Goal: Task Accomplishment & Management: Use online tool/utility

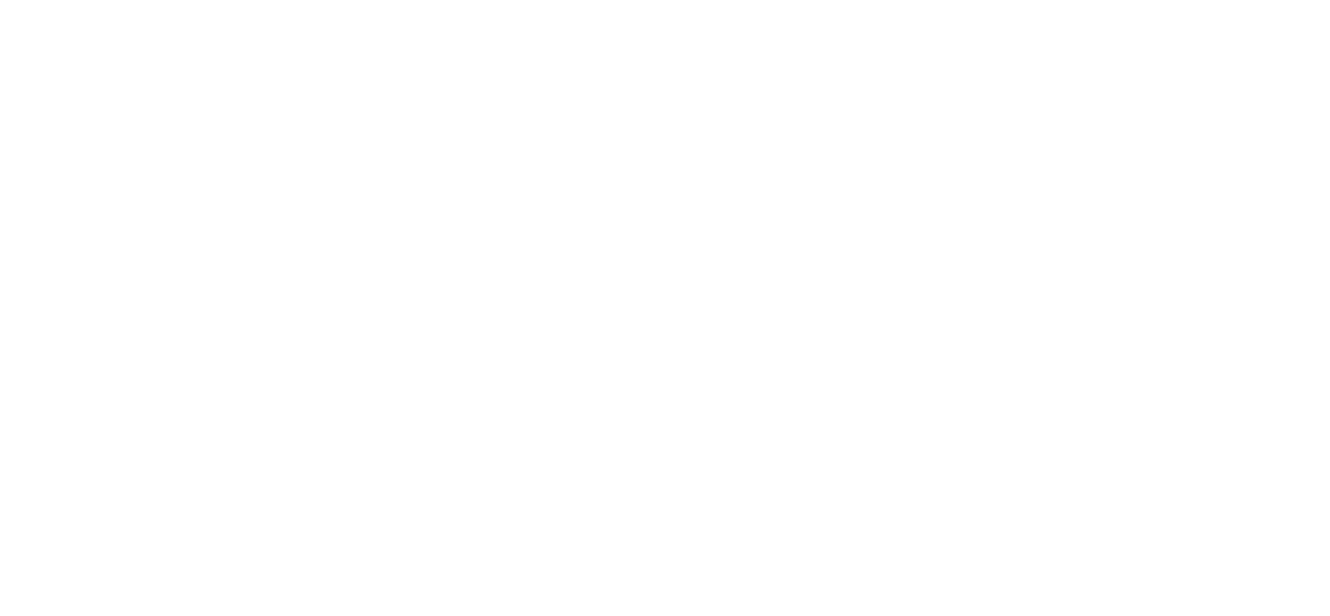
select select
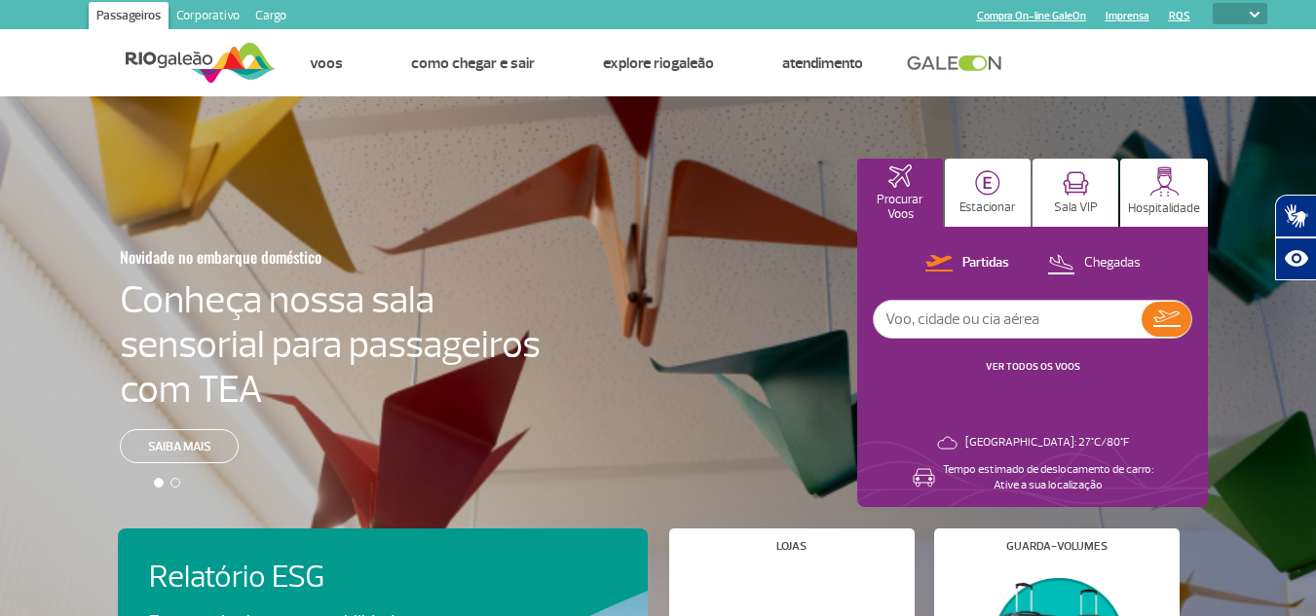
click at [268, 14] on link "Cargo" at bounding box center [270, 17] width 47 height 31
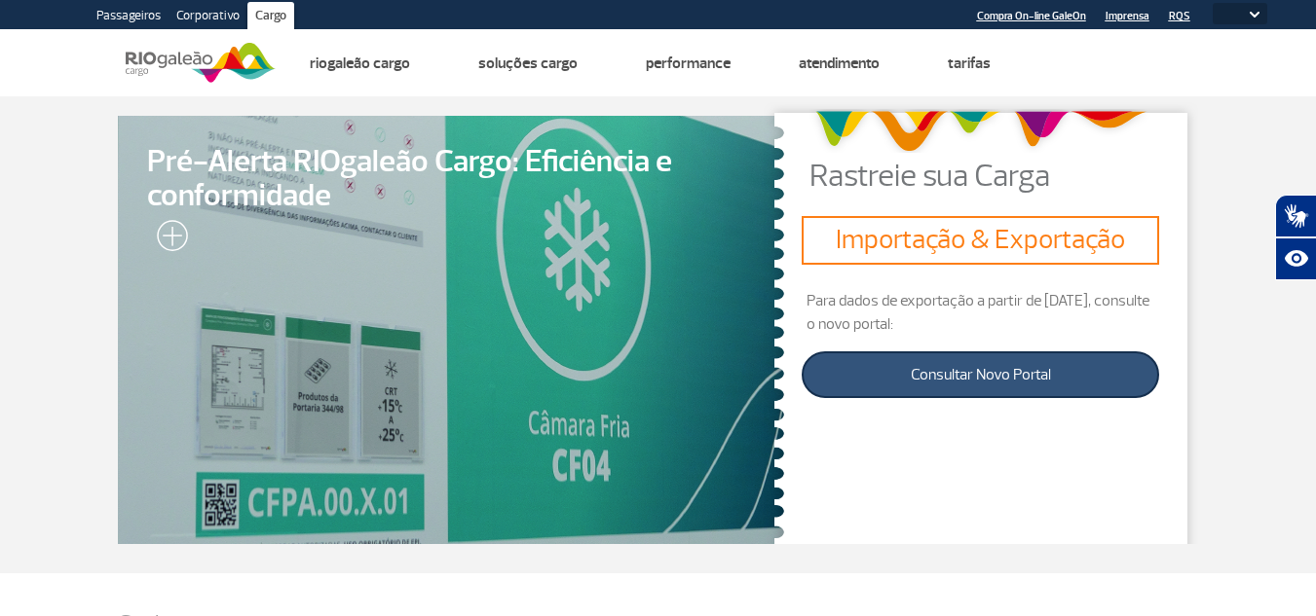
click at [962, 370] on link "Consultar Novo Portal" at bounding box center [979, 375] width 357 height 47
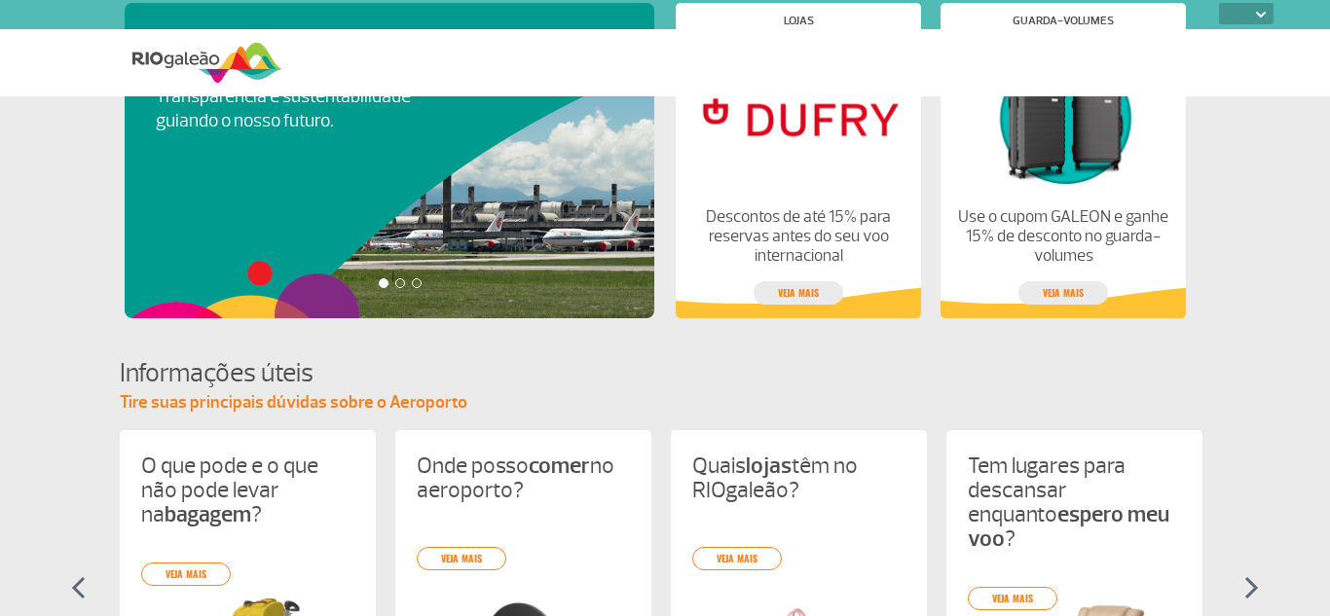
select select
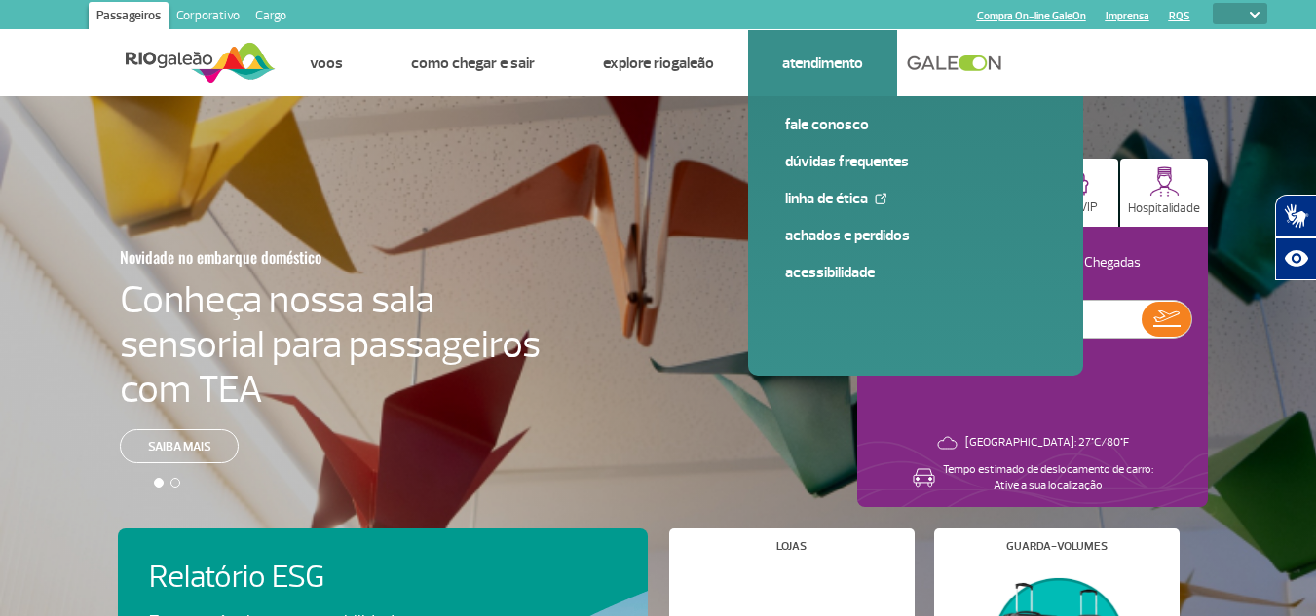
click at [827, 61] on link "Atendimento" at bounding box center [822, 63] width 81 height 19
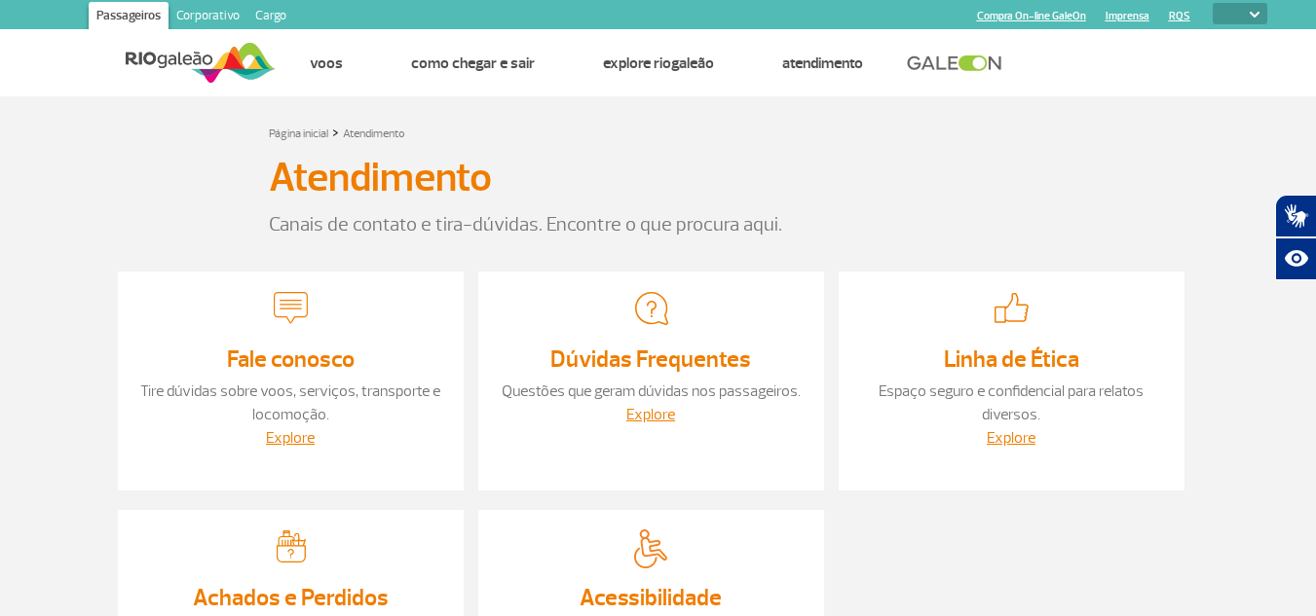
click at [218, 15] on link "Corporativo" at bounding box center [207, 17] width 79 height 31
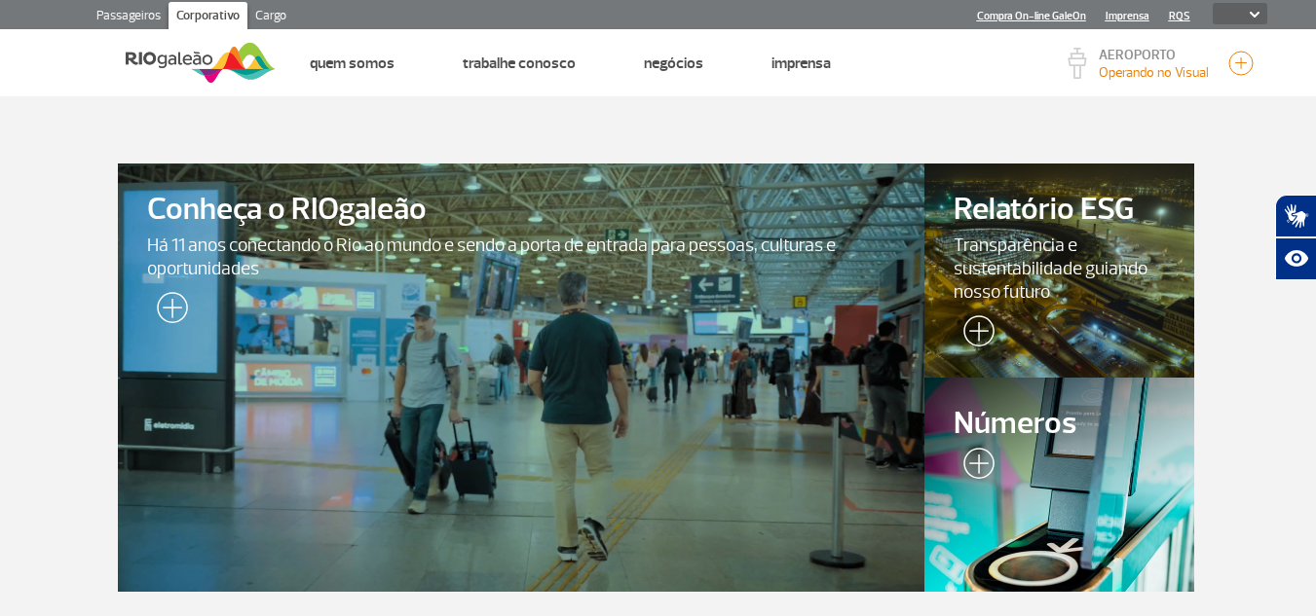
click at [279, 15] on link "Cargo" at bounding box center [270, 17] width 47 height 31
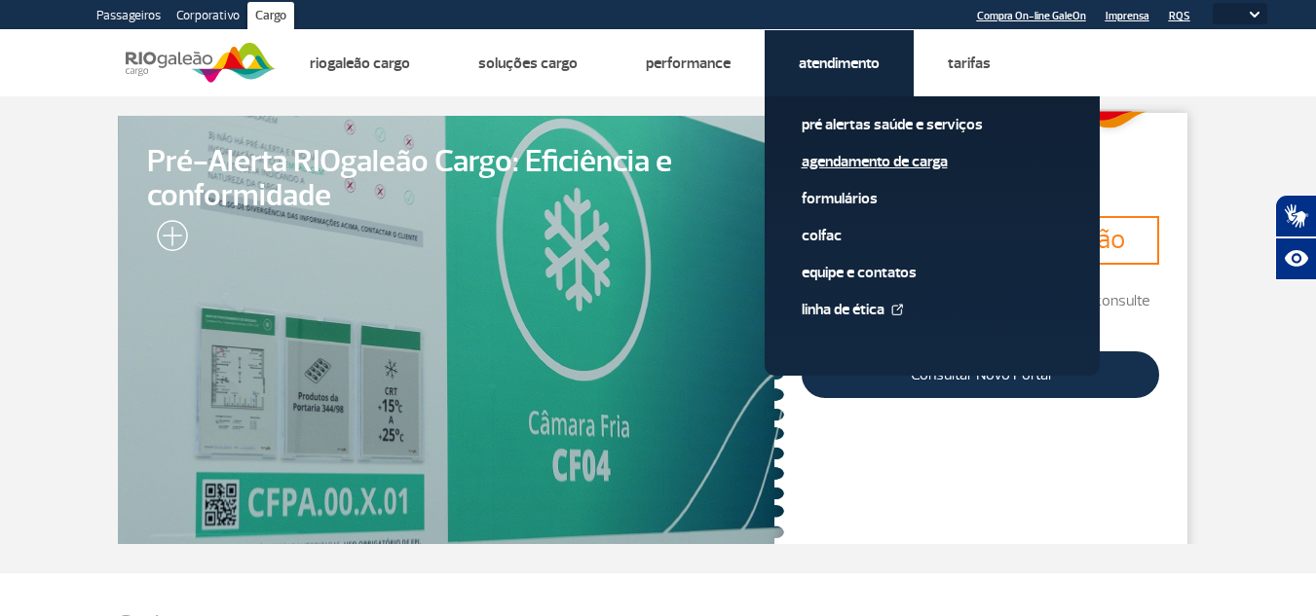
click at [814, 152] on link "Agendamento de Carga" at bounding box center [931, 161] width 261 height 21
